Goal: Task Accomplishment & Management: Complete application form

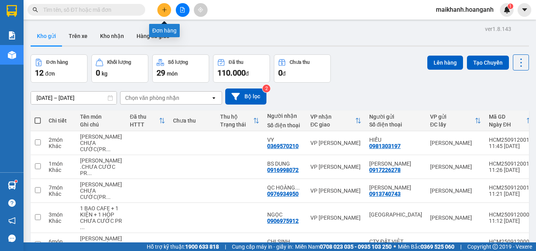
click at [165, 14] on button at bounding box center [164, 10] width 14 height 14
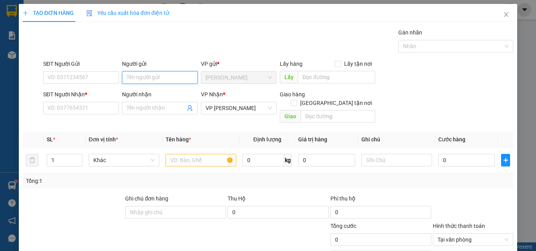
click at [151, 78] on input "Người gửi" at bounding box center [160, 77] width 76 height 13
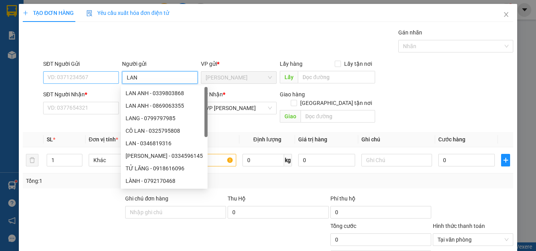
type input "LAN"
click at [109, 80] on input "SĐT Người Gửi" at bounding box center [81, 77] width 76 height 13
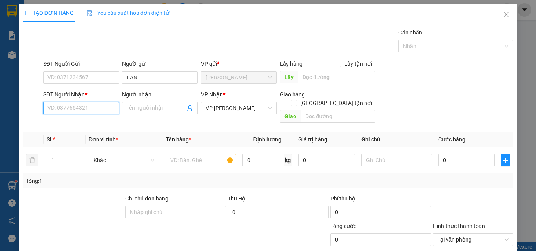
click at [107, 108] on input "SĐT Người Nhận *" at bounding box center [81, 108] width 76 height 13
type input "0367639355"
click at [139, 106] on input "Người nhận" at bounding box center [156, 108] width 58 height 9
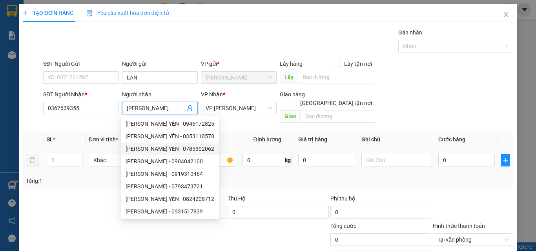
type input "KIM YẾN"
click at [226, 154] on input "text" at bounding box center [201, 160] width 71 height 13
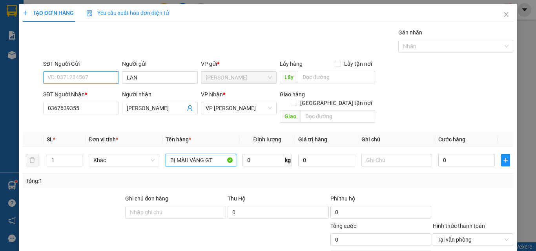
type input "BỊ MÀU VÀNG GT"
click at [106, 73] on input "SĐT Người Gửi" at bounding box center [81, 77] width 76 height 13
type input "0918240571"
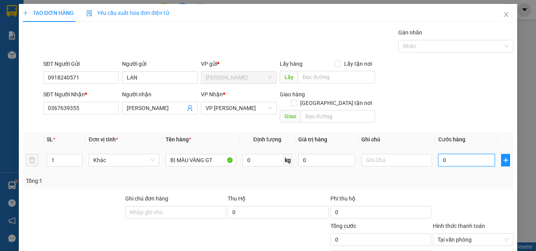
click at [462, 154] on input "0" at bounding box center [466, 160] width 56 height 13
type input "2"
type input "20"
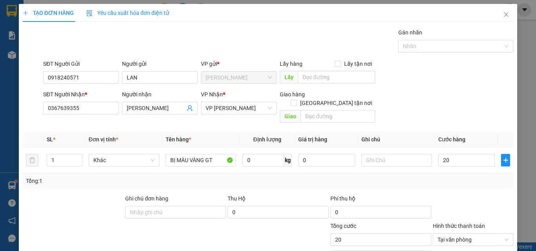
type input "20.000"
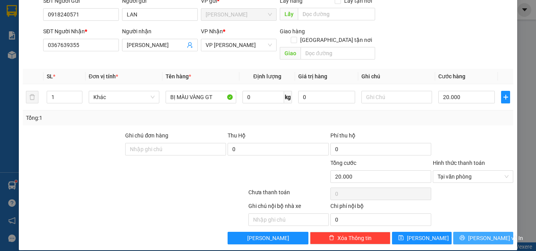
click at [486, 234] on span "[PERSON_NAME] và In" at bounding box center [495, 238] width 55 height 9
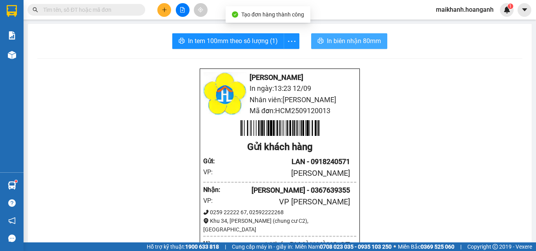
click at [347, 43] on span "In biên nhận 80mm" at bounding box center [354, 41] width 54 height 10
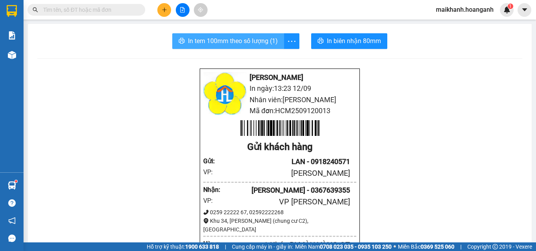
click at [226, 43] on span "In tem 100mm theo số lượng (1)" at bounding box center [233, 41] width 90 height 10
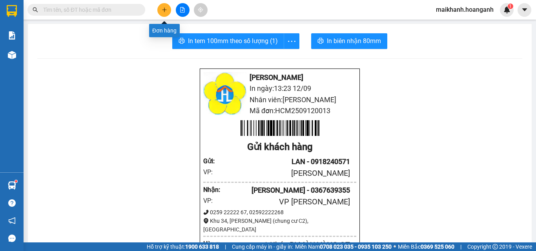
click at [163, 11] on icon "plus" at bounding box center [164, 9] width 5 height 5
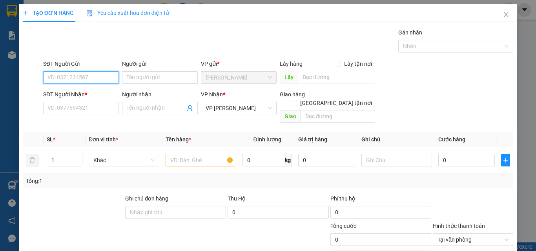
click at [95, 77] on input "SĐT Người Gửi" at bounding box center [81, 77] width 76 height 13
click at [69, 92] on div "0818504647 - SONY" at bounding box center [80, 93] width 66 height 9
type input "0818504647"
type input "SONY"
type input "30.000"
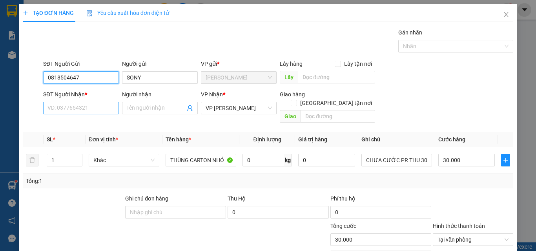
type input "0818504647"
click at [88, 110] on input "SĐT Người Nhận *" at bounding box center [81, 108] width 76 height 13
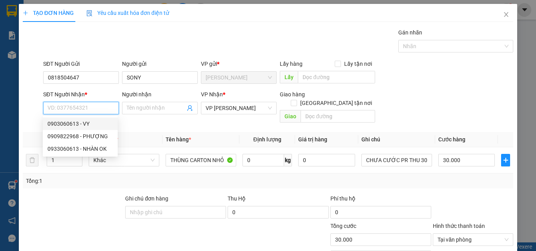
click at [74, 124] on div "0903060613 - VY" at bounding box center [80, 124] width 66 height 9
type input "0903060613"
type input "VY"
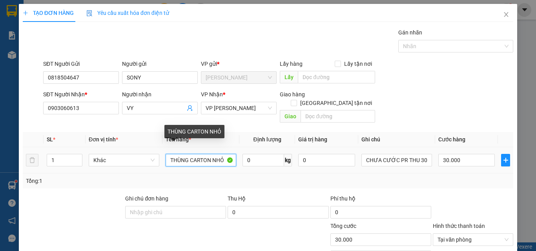
click at [228, 154] on input "THÙNG CARTON NHỎ" at bounding box center [201, 160] width 71 height 13
type input "T"
type input "TÚI GIẤY TRẮNG"
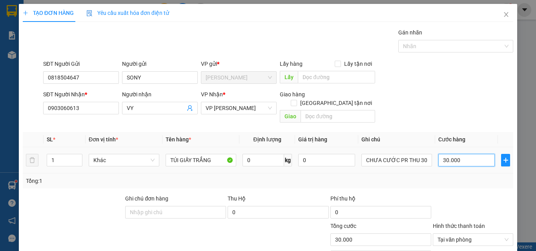
click at [462, 154] on input "30.000" at bounding box center [466, 160] width 56 height 13
type input "0"
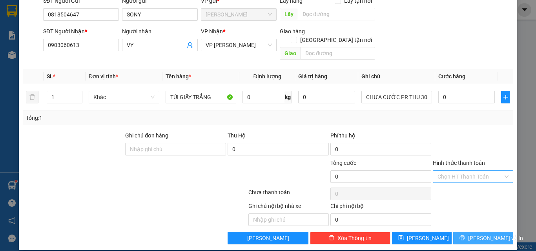
click at [476, 234] on span "[PERSON_NAME] và In" at bounding box center [495, 238] width 55 height 9
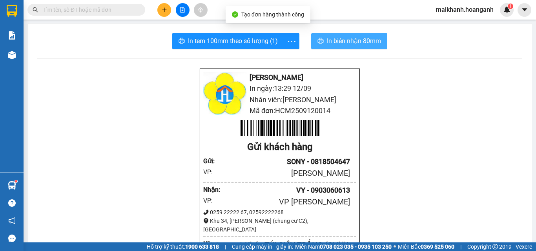
click at [335, 40] on span "In biên nhận 80mm" at bounding box center [354, 41] width 54 height 10
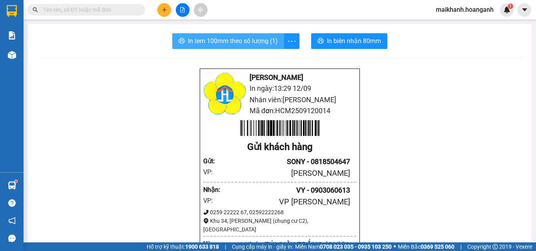
click at [233, 42] on span "In tem 100mm theo số lượng (1)" at bounding box center [233, 41] width 90 height 10
click at [116, 11] on input "text" at bounding box center [89, 9] width 93 height 9
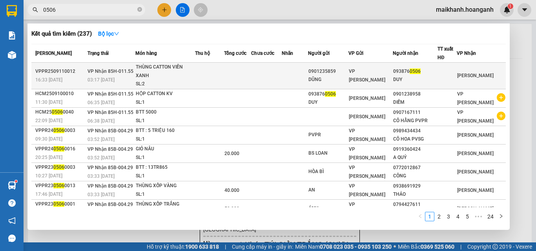
type input "0506"
click at [154, 69] on div "THÙNG CATTON VIỀN XANH" at bounding box center [165, 71] width 59 height 17
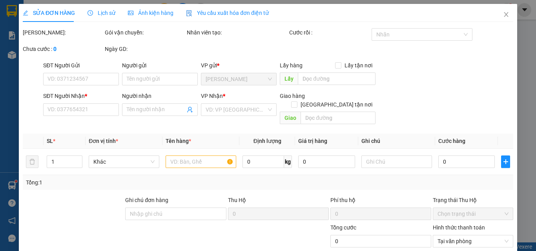
type input "0901235859"
type input "DŨNG"
type input "0938760506"
type input "DUY"
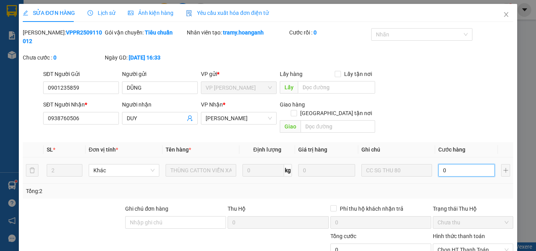
click at [461, 164] on input "0" at bounding box center [466, 170] width 56 height 13
type input "8"
type input "80"
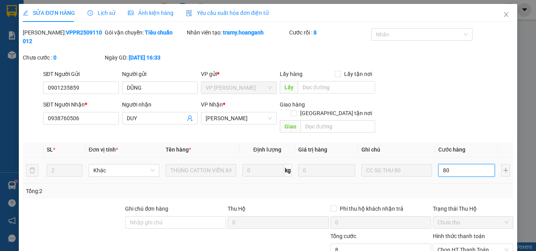
type input "80"
type input "80.000"
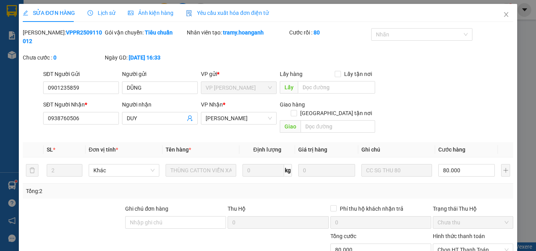
scroll to position [65, 0]
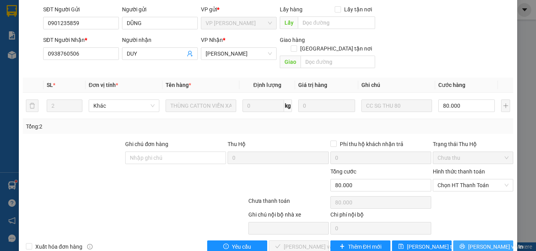
click at [484, 243] on span "[PERSON_NAME] và In" at bounding box center [495, 247] width 55 height 9
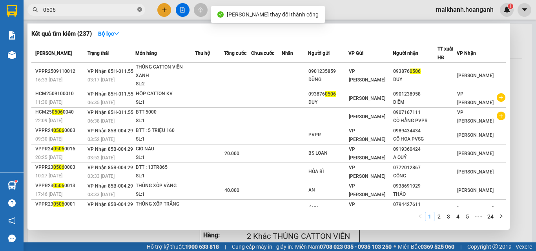
click at [138, 11] on icon "close-circle" at bounding box center [139, 9] width 5 height 5
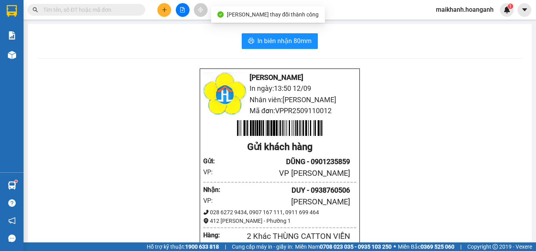
click at [106, 12] on input "text" at bounding box center [89, 9] width 93 height 9
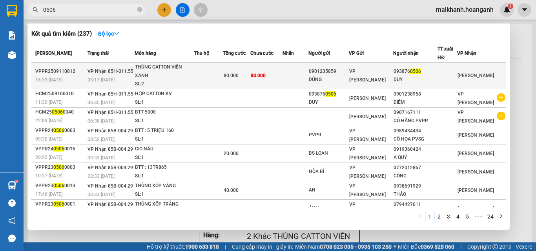
type input "0506"
click at [153, 67] on div "THÙNG CATTON VIỀN XANH" at bounding box center [164, 71] width 59 height 17
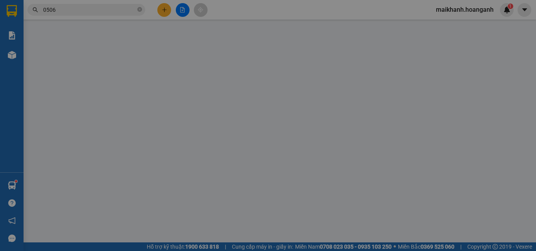
type input "0901235859"
type input "DŨNG"
type input "0938760506"
type input "DUY"
type input "80.000"
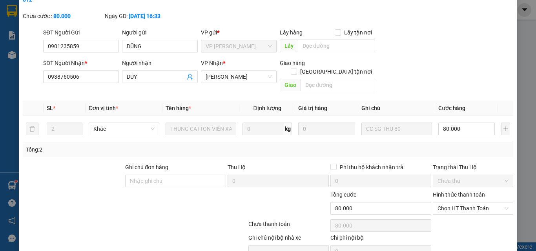
scroll to position [65, 0]
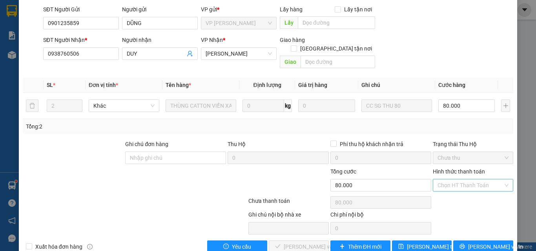
click at [486, 180] on input "Hình thức thanh toán" at bounding box center [470, 186] width 66 height 12
click at [464, 184] on div "Tại văn phòng" at bounding box center [468, 184] width 70 height 9
type input "0"
click at [309, 243] on span "Lưu và Giao hàng" at bounding box center [321, 247] width 75 height 9
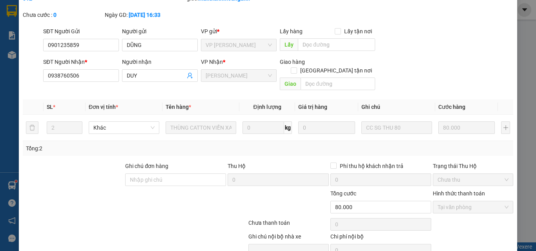
scroll to position [0, 0]
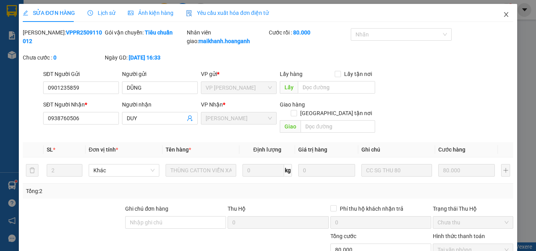
click at [503, 15] on icon "close" at bounding box center [506, 14] width 6 height 6
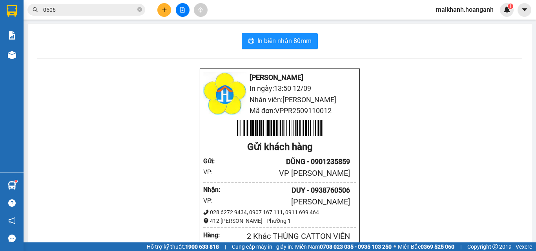
click at [86, 4] on div "Kết quả tìm kiếm ( 237 ) Bộ lọc Mã ĐH Trạng thái Món hàng Thu hộ Tổng cước Chưa…" at bounding box center [76, 10] width 153 height 14
click at [93, 11] on input "0506" at bounding box center [89, 9] width 93 height 9
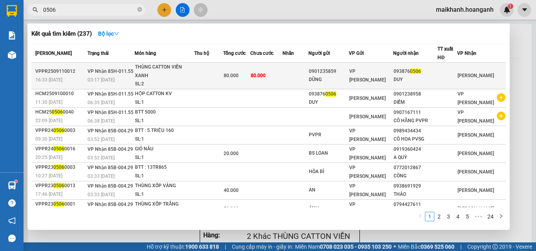
click at [262, 73] on span "80.000" at bounding box center [258, 75] width 15 height 5
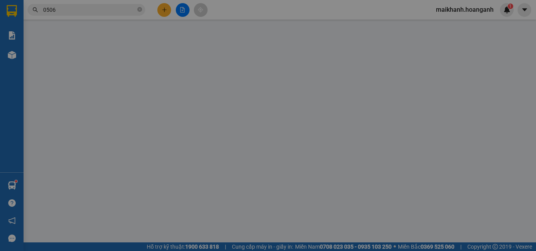
type input "0901235859"
type input "DŨNG"
type input "0938760506"
type input "DUY"
type input "80.000"
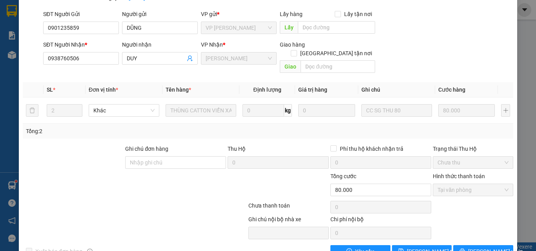
scroll to position [73, 0]
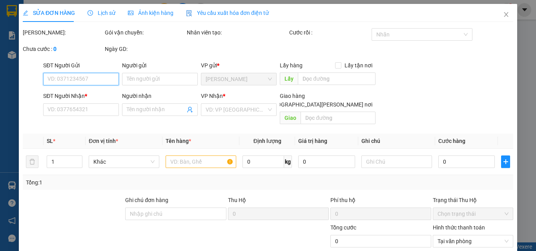
type input "0901235859"
type input "DŨNG"
type input "0938760506"
type input "DUY"
type input "80.000"
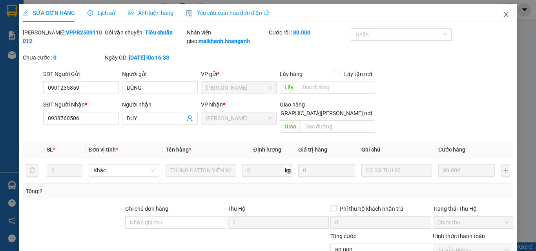
drag, startPoint x: 499, startPoint y: 14, endPoint x: 484, endPoint y: 17, distance: 15.2
click at [503, 14] on icon "close" at bounding box center [506, 14] width 6 height 6
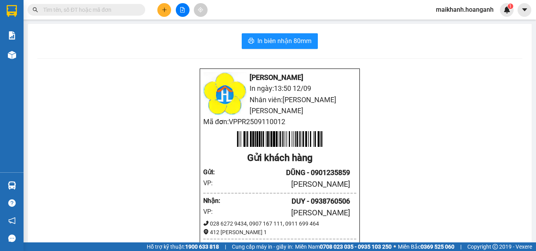
click at [84, 8] on input "text" at bounding box center [89, 9] width 93 height 9
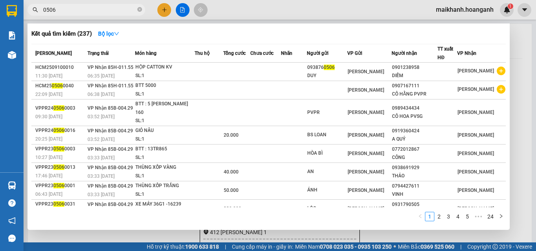
click at [87, 7] on input "0506" at bounding box center [89, 9] width 93 height 9
type input "0"
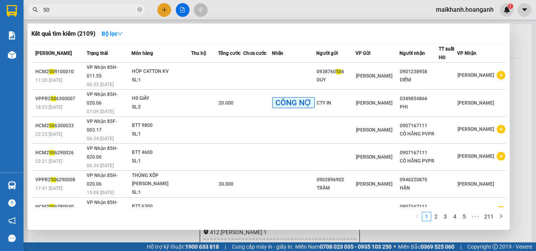
type input "5"
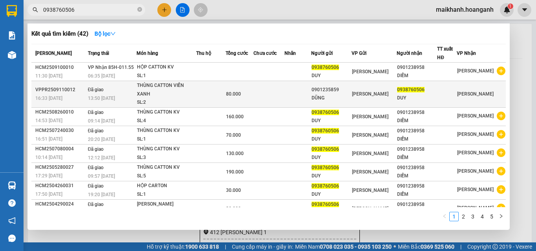
type input "0938760506"
click at [184, 84] on div "THÙNG CATTON VIỀN XANH" at bounding box center [166, 90] width 59 height 17
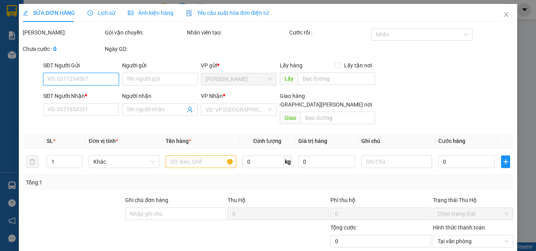
type input "0901235859"
type input "DŨNG"
type input "0938760506"
type input "DUY"
type input "80.000"
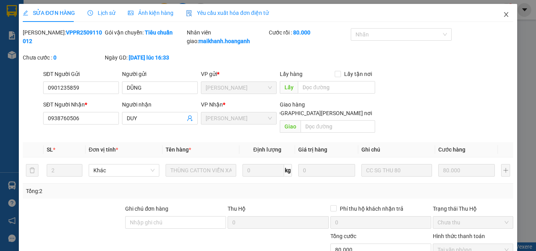
click at [504, 15] on icon "close" at bounding box center [506, 14] width 4 height 5
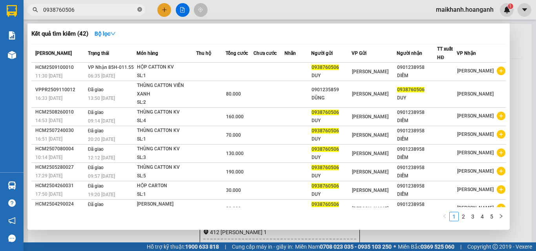
click at [140, 8] on icon "close-circle" at bounding box center [139, 9] width 5 height 5
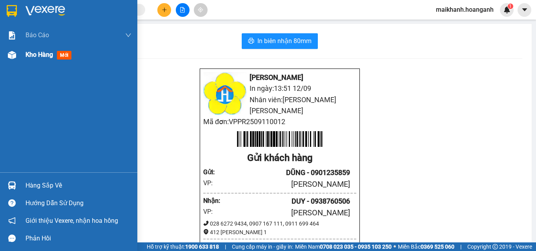
click at [27, 54] on span "Kho hàng" at bounding box center [38, 54] width 27 height 7
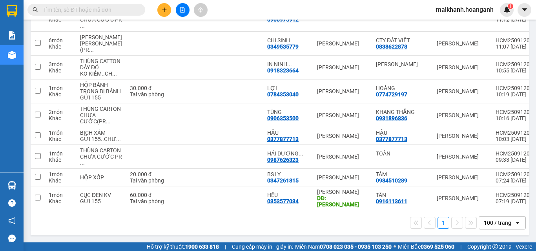
scroll to position [340, 0]
click at [502, 225] on div "100 / trang" at bounding box center [497, 223] width 27 height 8
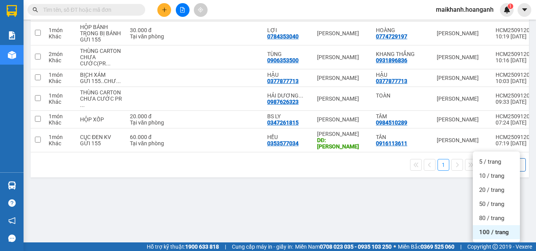
drag, startPoint x: 360, startPoint y: 225, endPoint x: 373, endPoint y: 229, distance: 13.0
click at [366, 172] on div "1 100 / trang open" at bounding box center [280, 164] width 492 height 13
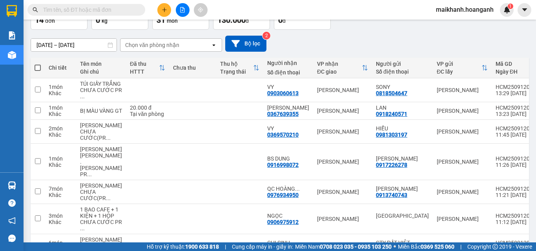
scroll to position [13, 0]
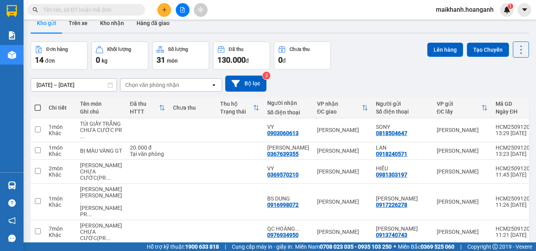
click at [36, 106] on span at bounding box center [38, 108] width 6 height 6
click at [38, 104] on input "checkbox" at bounding box center [38, 104] width 0 height 0
checkbox input "true"
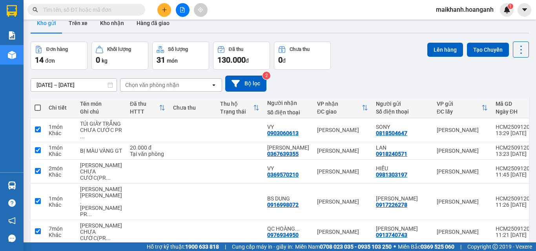
checkbox input "true"
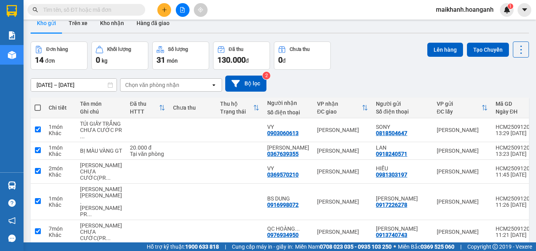
checkbox input "true"
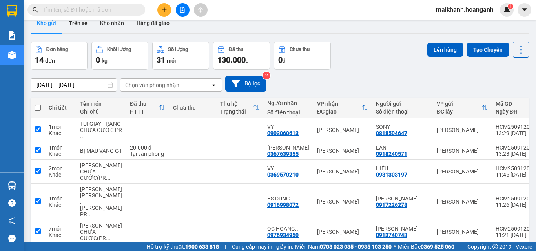
checkbox input "true"
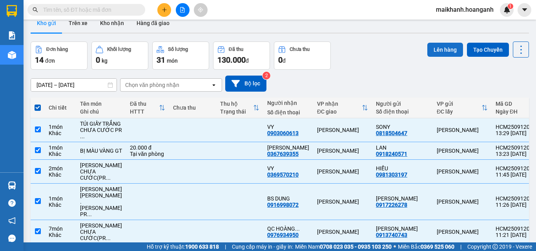
click at [438, 49] on button "Lên hàng" at bounding box center [445, 50] width 36 height 14
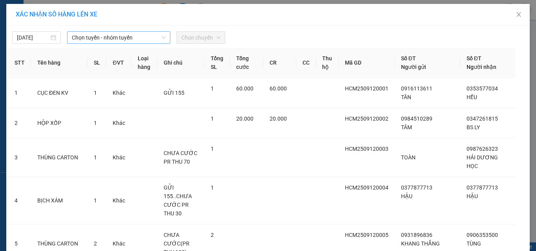
click at [111, 38] on span "Chọn tuyến - nhóm tuyến" at bounding box center [119, 38] width 94 height 12
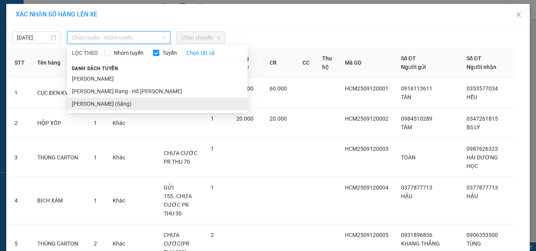
click at [128, 104] on li "Hồ Chí Minh - Phan Rang (Sáng)" at bounding box center [157, 104] width 180 height 13
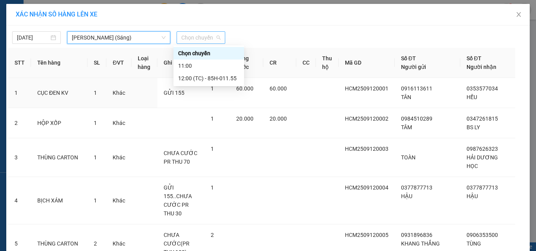
click at [213, 36] on span "Chọn chuyến" at bounding box center [200, 38] width 39 height 12
click at [229, 81] on div "12:00 (TC) - 85H-011.55" at bounding box center [208, 78] width 61 height 9
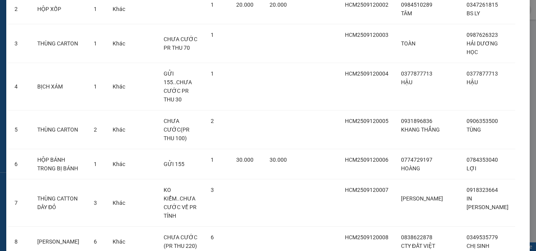
scroll to position [346, 0]
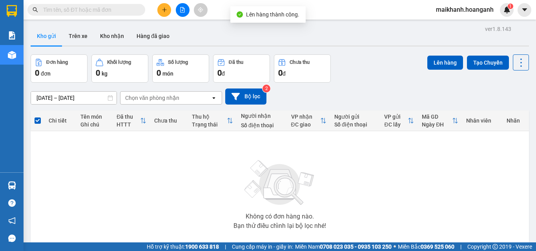
click at [458, 8] on span "maikhanh.hoanganh" at bounding box center [465, 10] width 70 height 10
click at [454, 25] on span "Đăng xuất" at bounding box center [468, 24] width 53 height 9
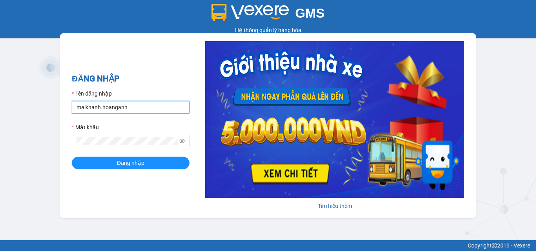
click at [147, 112] on input "maikhanh.hoanganh" at bounding box center [131, 107] width 118 height 13
type input "xuanhoang.hoanganh"
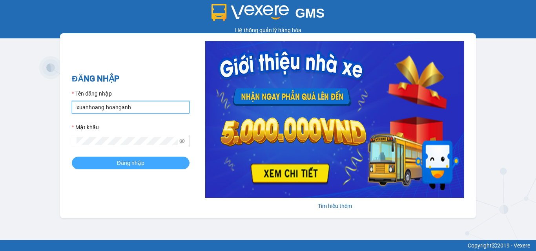
type input "maikhanh.hoanganh"
click at [141, 167] on span "Đăng nhập" at bounding box center [130, 163] width 27 height 9
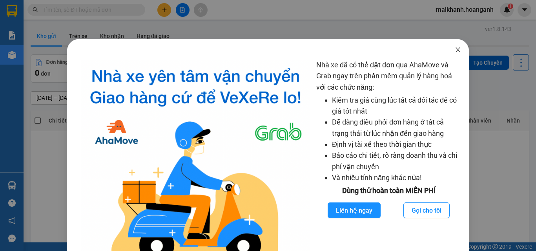
click at [456, 50] on icon "close" at bounding box center [458, 49] width 4 height 5
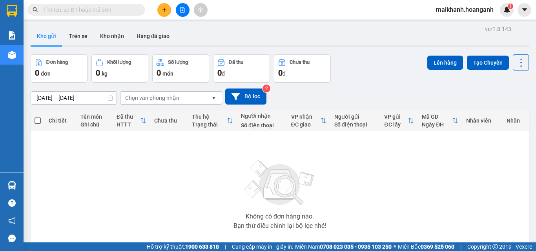
click at [479, 7] on span "maikhanh.hoanganh" at bounding box center [465, 10] width 70 height 10
click at [455, 24] on span "Đăng xuất" at bounding box center [468, 24] width 53 height 9
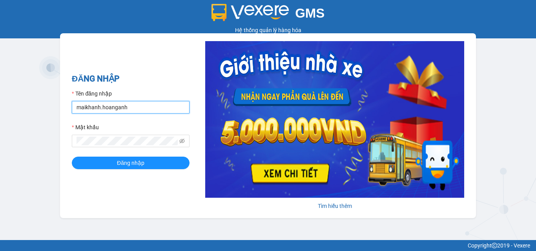
click at [142, 110] on input "maikhanh.hoanganh" at bounding box center [131, 107] width 118 height 13
type input "xuanhoang.hoanganh"
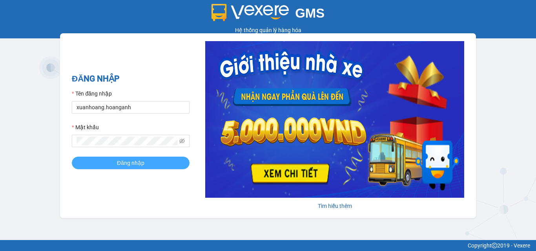
click at [139, 164] on span "Đăng nhập" at bounding box center [130, 163] width 27 height 9
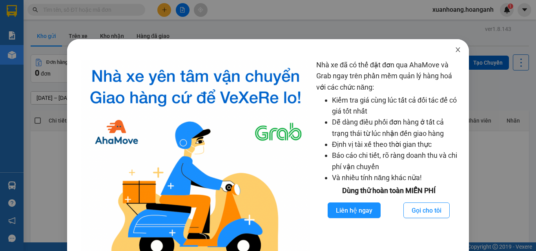
click at [455, 51] on icon "close" at bounding box center [458, 50] width 6 height 6
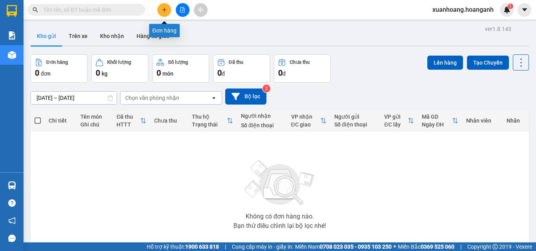
click at [165, 10] on icon "plus" at bounding box center [164, 9] width 5 height 5
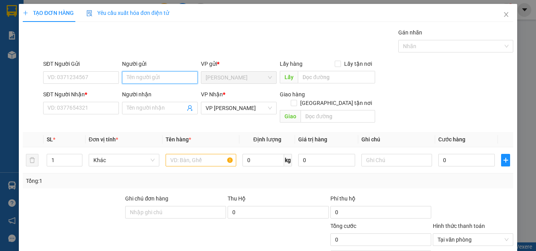
click at [151, 74] on input "Người gửi" at bounding box center [160, 77] width 76 height 13
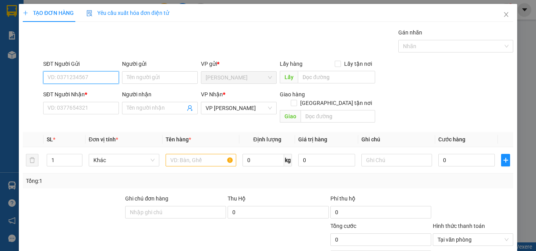
click at [100, 77] on input "SĐT Người Gửi" at bounding box center [81, 77] width 76 height 13
type input "0909501389"
click at [94, 93] on div "0909501389 - [GEOGRAPHIC_DATA]" at bounding box center [91, 93] width 88 height 9
type input "BẾN THÀNH"
type input "GIAO 12/9=20K"
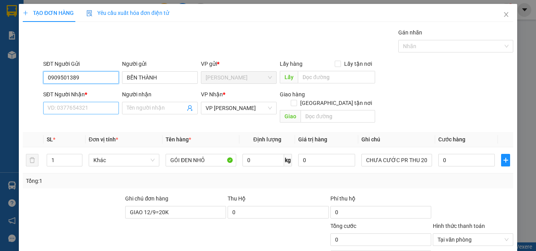
type input "0909501389"
click at [100, 110] on input "SĐT Người Nhận *" at bounding box center [81, 108] width 76 height 13
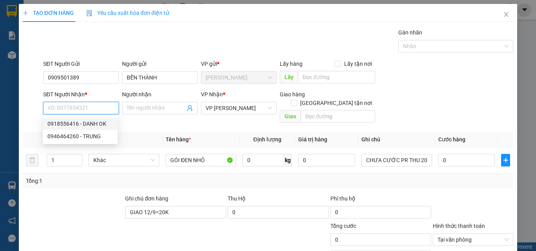
click at [78, 124] on div "0918556416 - DANH OK" at bounding box center [80, 124] width 66 height 9
type input "0918556416"
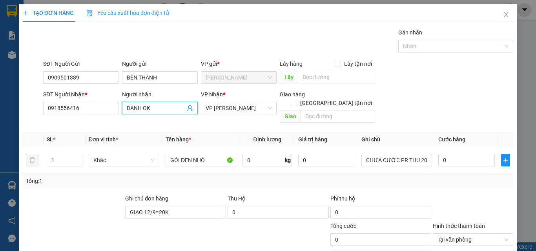
click at [169, 106] on input "DANH OK" at bounding box center [156, 108] width 58 height 9
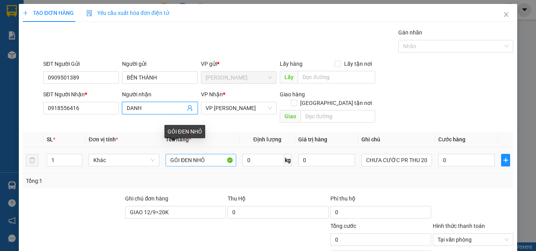
type input "DANH"
click at [215, 154] on input "GÓI ĐEN NHỎ" at bounding box center [201, 160] width 71 height 13
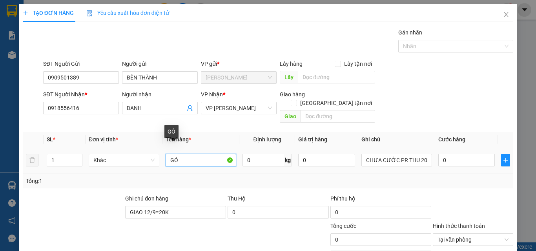
type input "G"
type input "BỊ ĐEN"
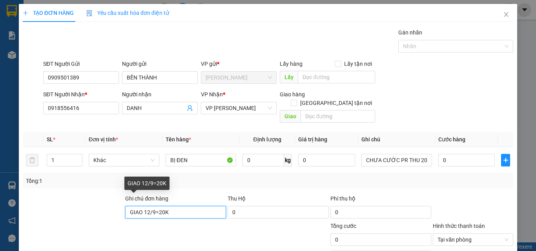
click at [202, 206] on input "GIAO 12/9=20K" at bounding box center [175, 212] width 101 height 13
type input "G"
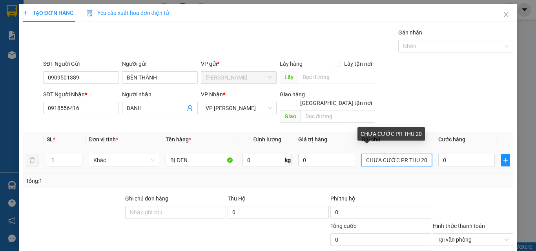
click at [418, 155] on input "CHƯA CƯỚC PR THU 20" at bounding box center [396, 160] width 71 height 13
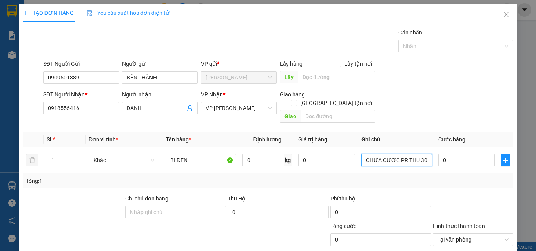
type input "CHƯA CƯỚC PR THU 30"
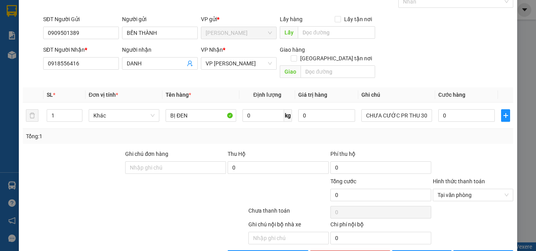
scroll to position [63, 0]
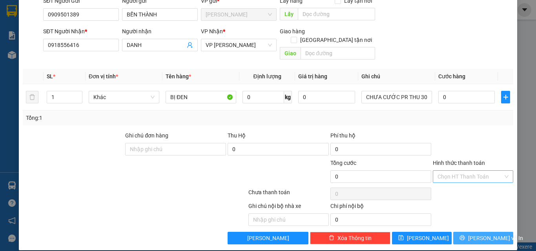
click at [479, 234] on span "[PERSON_NAME] và In" at bounding box center [495, 238] width 55 height 9
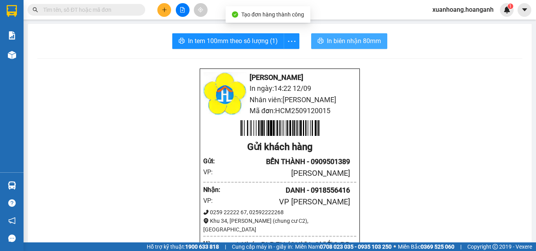
click at [342, 42] on span "In biên nhận 80mm" at bounding box center [354, 41] width 54 height 10
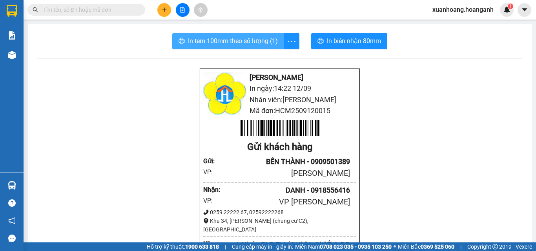
click at [209, 42] on span "In tem 100mm theo số lượng (1)" at bounding box center [233, 41] width 90 height 10
